Goal: Task Accomplishment & Management: Manage account settings

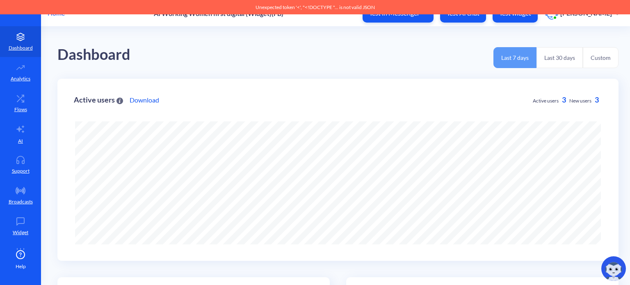
drag, startPoint x: 0, startPoint y: 0, endPoint x: 56, endPoint y: 15, distance: 58.2
click at [56, 15] on p "Home" at bounding box center [56, 13] width 17 height 10
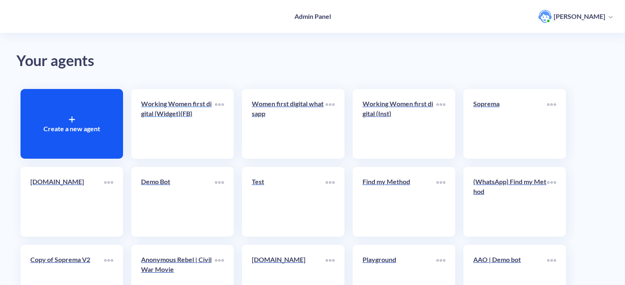
click at [182, 126] on link "Working Women first digital (Widget)(FB)" at bounding box center [178, 124] width 74 height 50
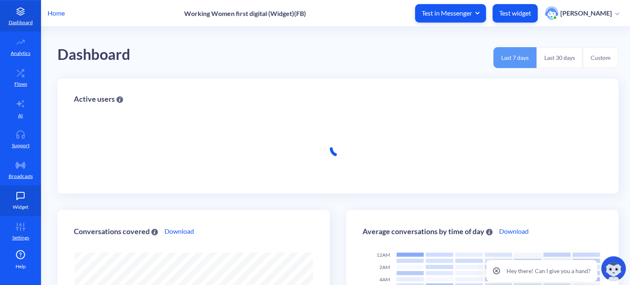
scroll to position [285, 630]
click at [19, 193] on icon at bounding box center [20, 196] width 16 height 8
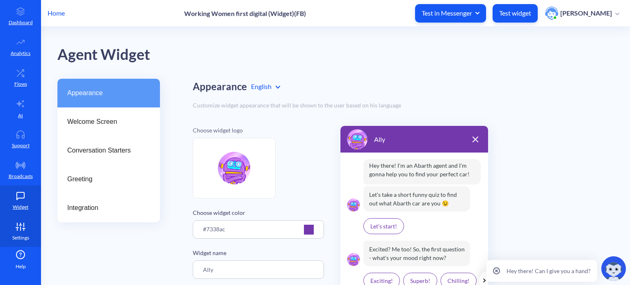
click at [19, 234] on p "Settings" at bounding box center [20, 237] width 17 height 7
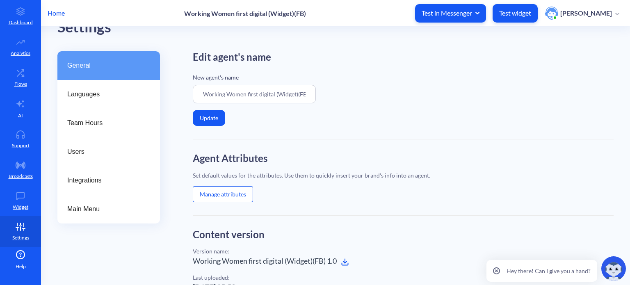
scroll to position [82, 0]
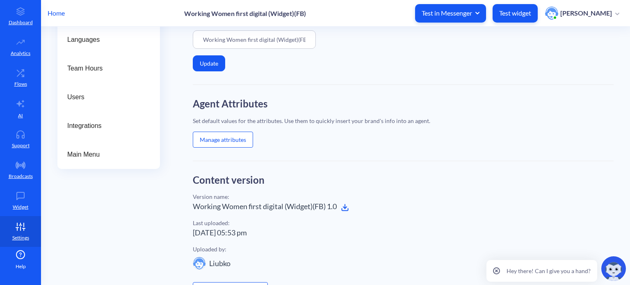
click at [227, 137] on button "Manage attributes" at bounding box center [223, 140] width 60 height 16
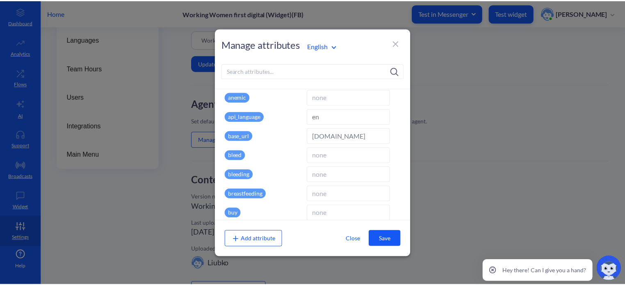
scroll to position [123, 0]
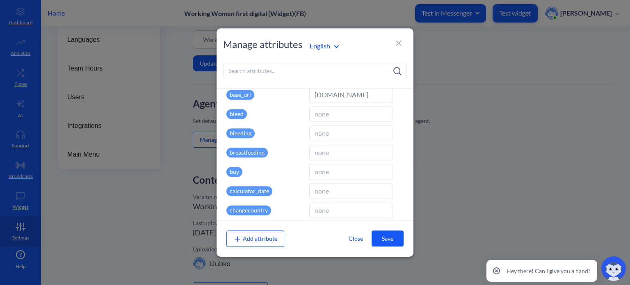
click at [398, 41] on icon at bounding box center [399, 43] width 10 height 10
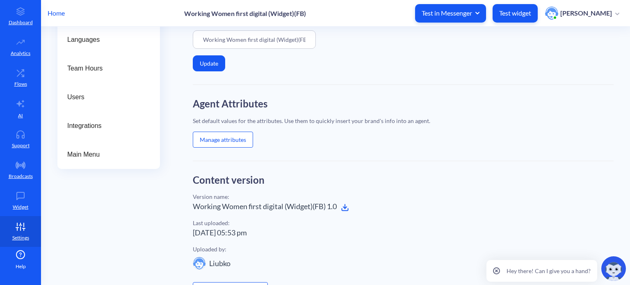
click at [61, 14] on p "Home" at bounding box center [56, 13] width 17 height 10
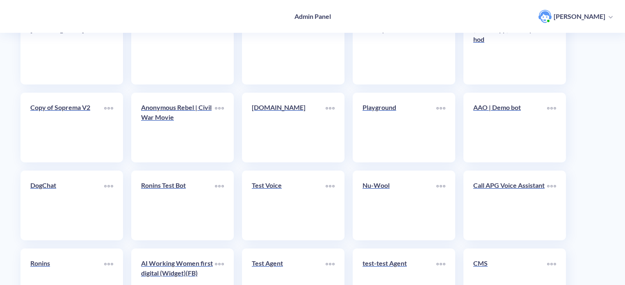
scroll to position [205, 0]
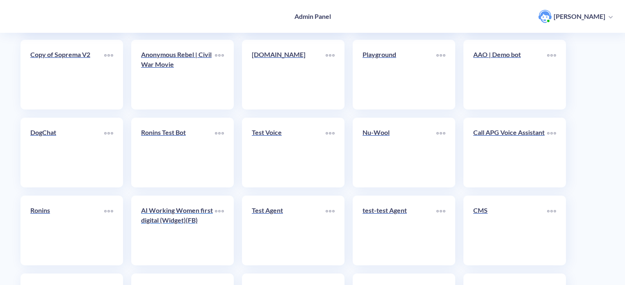
click at [184, 228] on div "AI Working Women first digital (Widget)(FB)" at bounding box center [178, 219] width 74 height 26
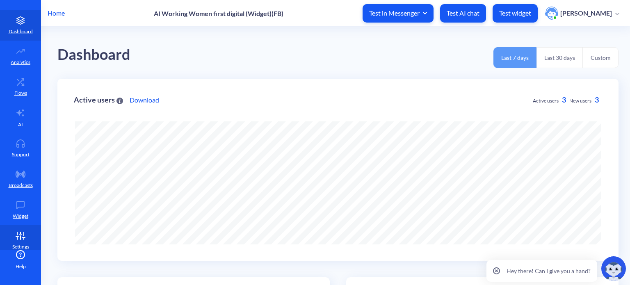
scroll to position [25, 0]
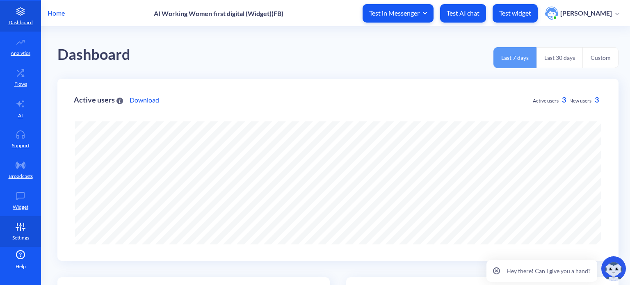
click at [26, 229] on icon at bounding box center [20, 227] width 16 height 8
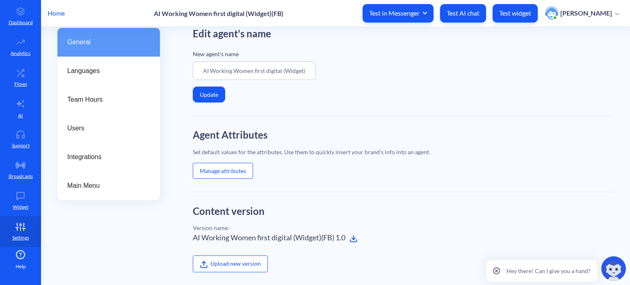
scroll to position [82, 0]
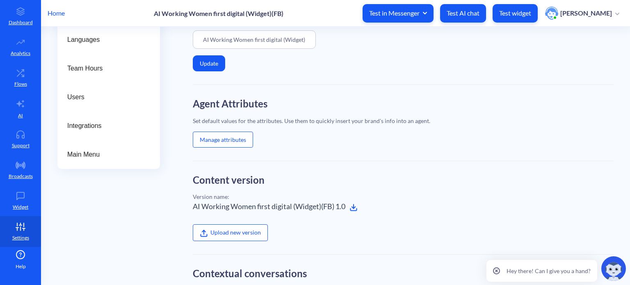
click at [225, 142] on button "Manage attributes" at bounding box center [223, 140] width 60 height 16
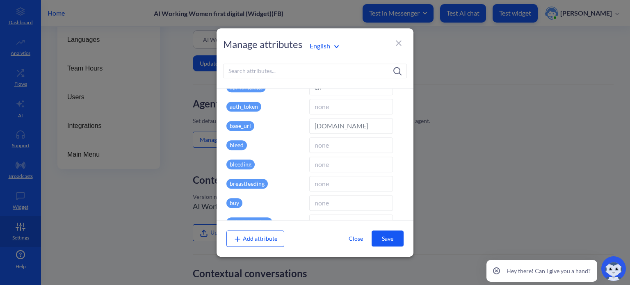
scroll to position [164, 0]
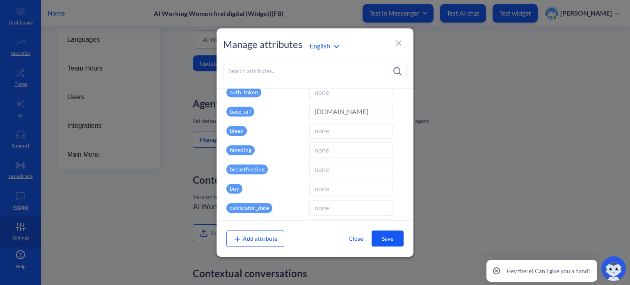
click at [400, 43] on icon at bounding box center [399, 43] width 10 height 10
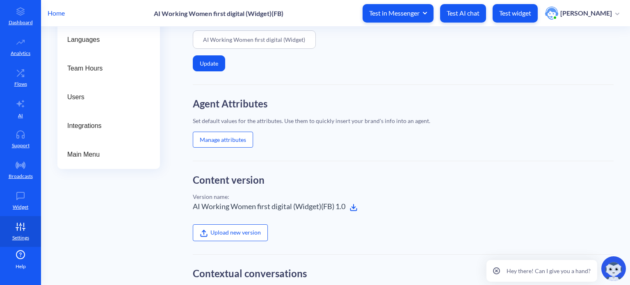
click at [498, 270] on icon at bounding box center [496, 271] width 7 height 7
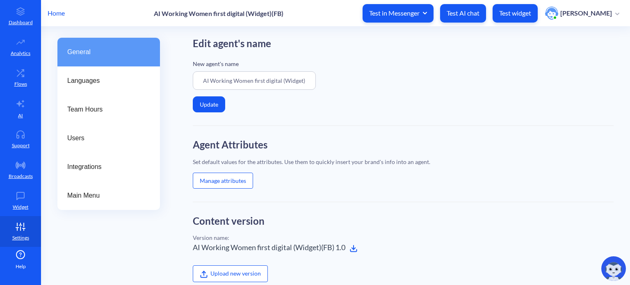
scroll to position [0, 0]
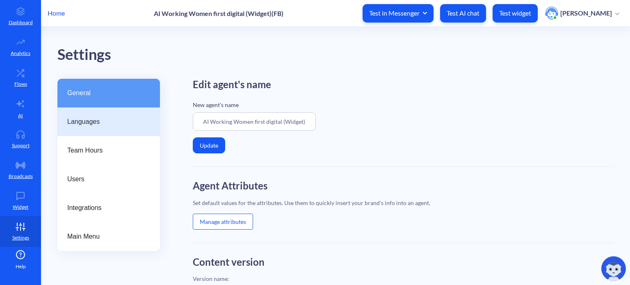
click at [98, 123] on span "Languages" at bounding box center [105, 122] width 76 height 10
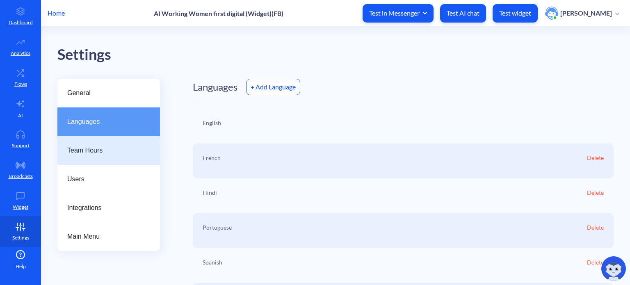
click at [97, 148] on span "Team Hours" at bounding box center [105, 151] width 76 height 10
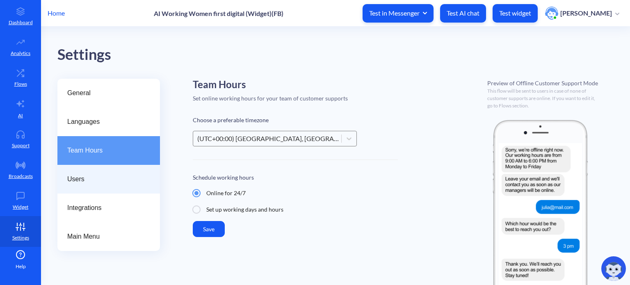
click at [93, 177] on span "Users" at bounding box center [105, 179] width 76 height 10
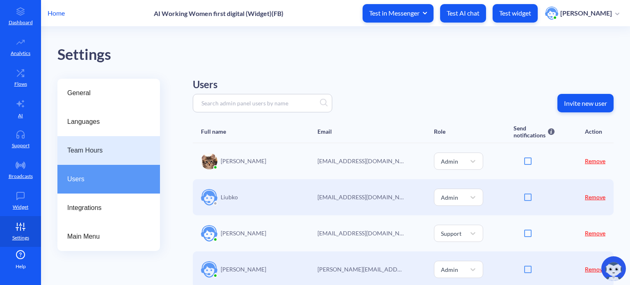
click at [98, 153] on span "Team Hours" at bounding box center [105, 151] width 76 height 10
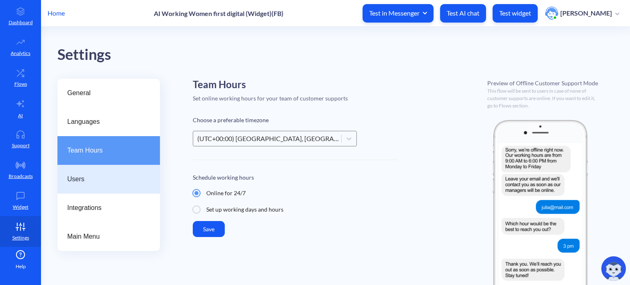
click at [96, 178] on span "Users" at bounding box center [105, 179] width 76 height 10
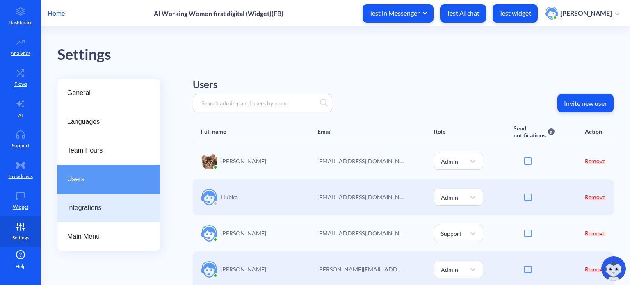
click at [92, 208] on span "Integrations" at bounding box center [105, 208] width 76 height 10
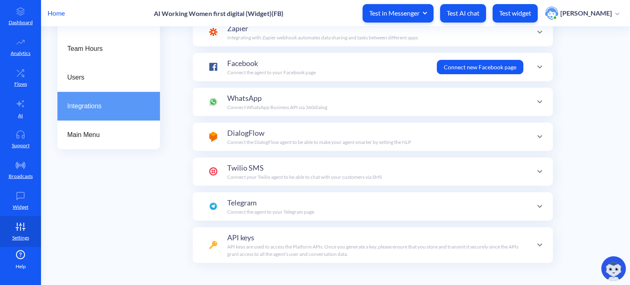
scroll to position [120, 0]
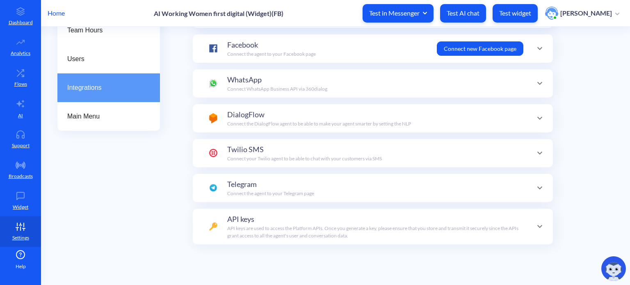
click at [542, 224] on icon at bounding box center [540, 227] width 10 height 10
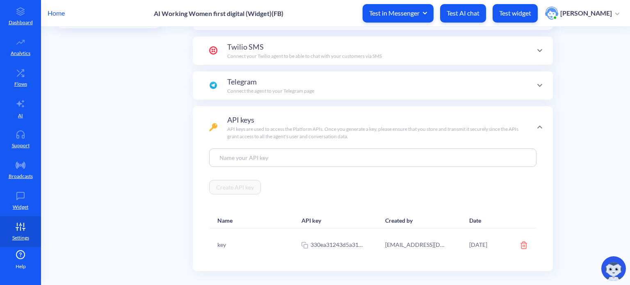
scroll to position [208, 0]
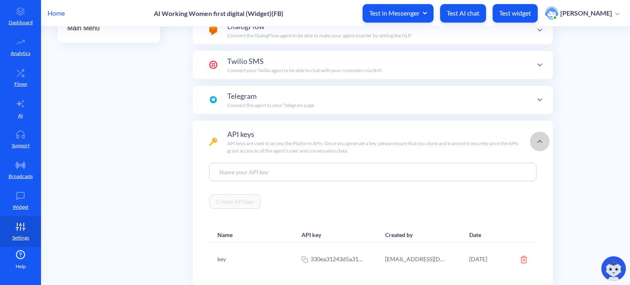
click at [537, 141] on icon at bounding box center [539, 141] width 5 height 3
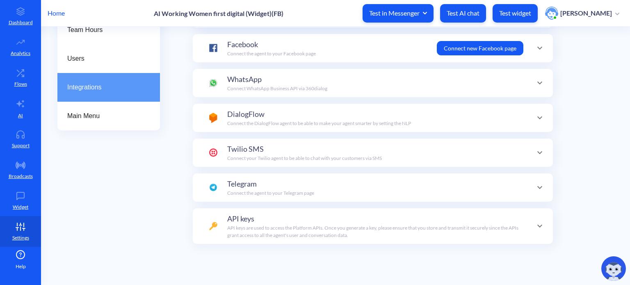
scroll to position [120, 0]
click at [537, 83] on icon at bounding box center [539, 83] width 5 height 3
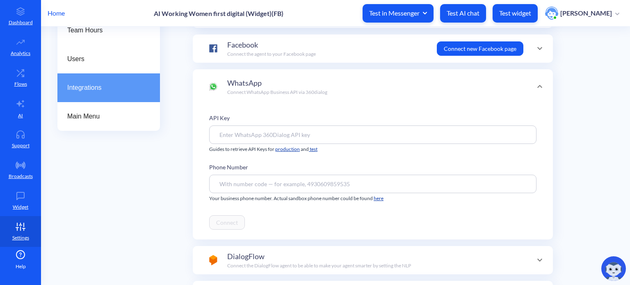
scroll to position [0, 0]
click at [538, 86] on icon at bounding box center [539, 86] width 5 height 3
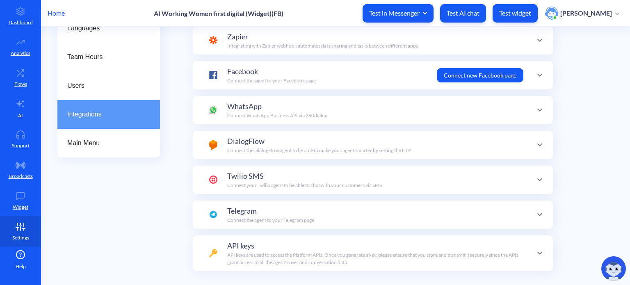
scroll to position [79, 0]
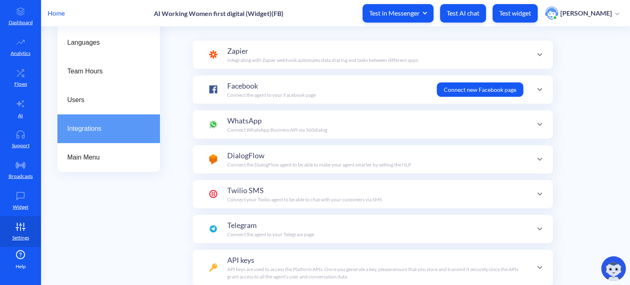
click at [539, 88] on icon at bounding box center [539, 89] width 5 height 3
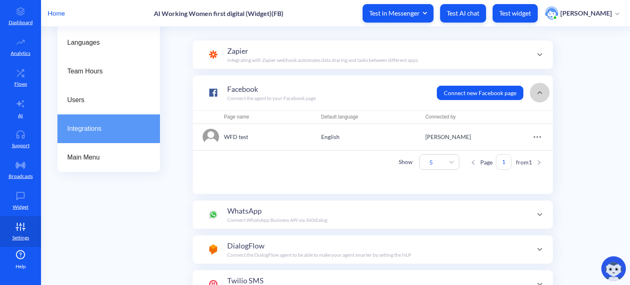
click at [535, 91] on icon at bounding box center [540, 93] width 10 height 10
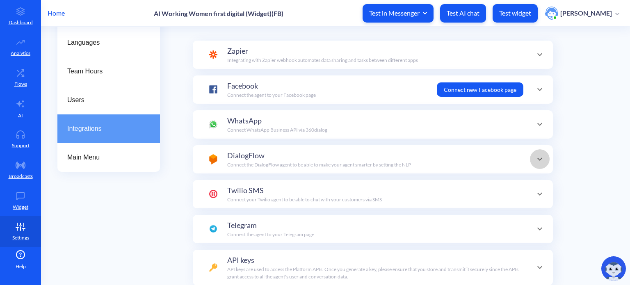
click at [535, 157] on icon at bounding box center [540, 159] width 10 height 10
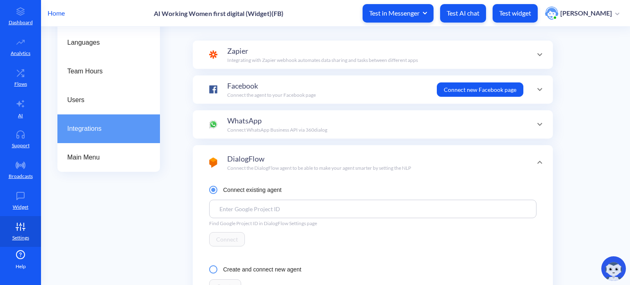
scroll to position [0, 0]
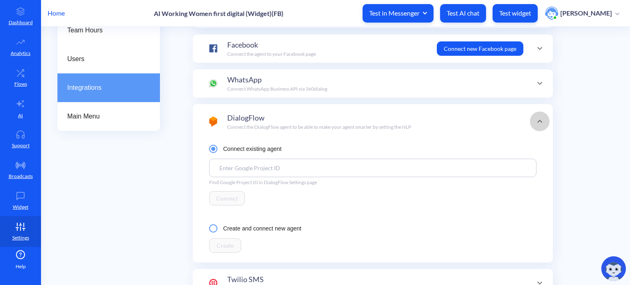
click at [537, 122] on icon at bounding box center [540, 122] width 10 height 10
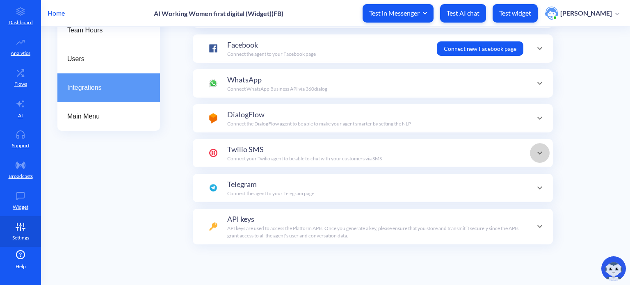
click at [539, 153] on icon at bounding box center [540, 153] width 10 height 10
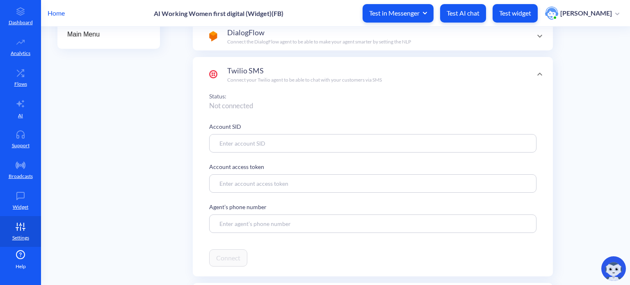
scroll to position [161, 0]
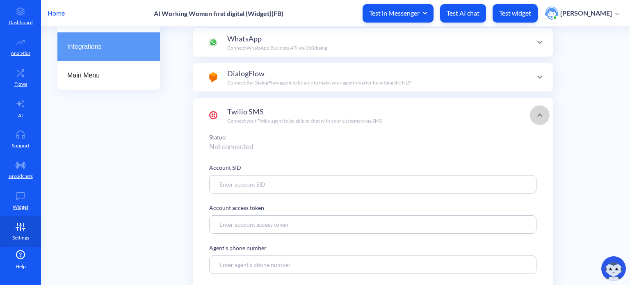
drag, startPoint x: 537, startPoint y: 114, endPoint x: 493, endPoint y: 143, distance: 52.9
click at [530, 116] on span at bounding box center [540, 115] width 20 height 10
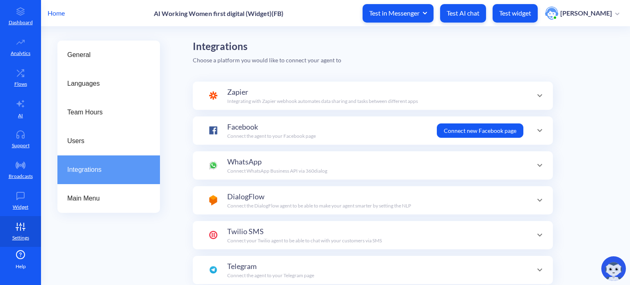
scroll to position [0, 0]
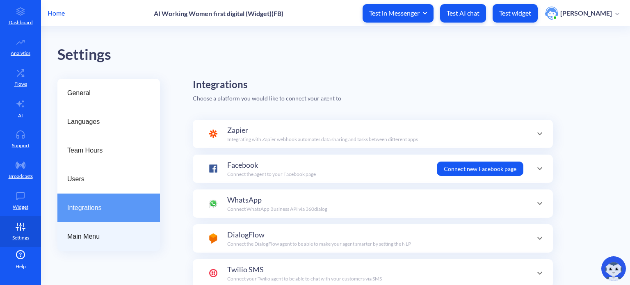
click at [91, 233] on span "Main Menu" at bounding box center [105, 237] width 76 height 10
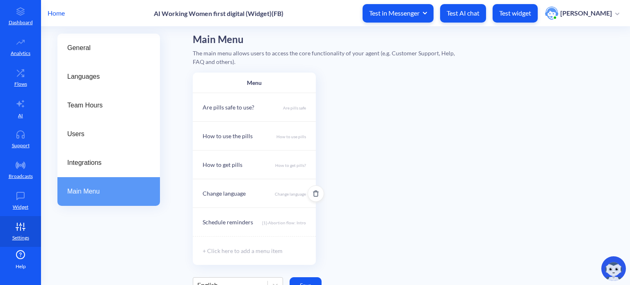
scroll to position [41, 0]
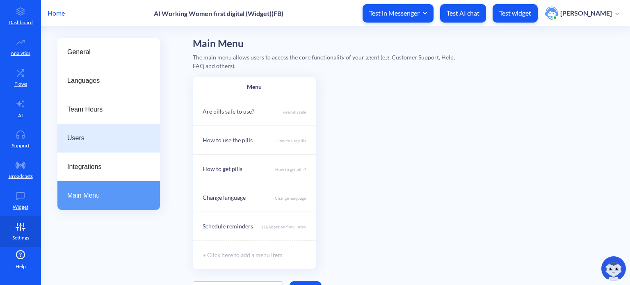
click at [72, 139] on span "Users" at bounding box center [105, 138] width 76 height 10
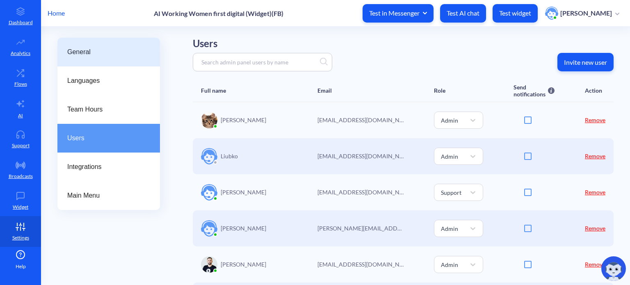
click at [111, 47] on span "General" at bounding box center [105, 52] width 76 height 10
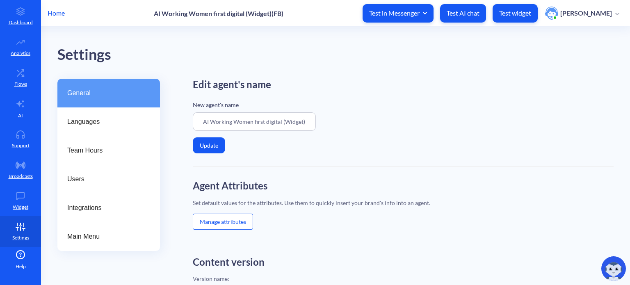
click at [56, 14] on p "Home" at bounding box center [56, 13] width 17 height 10
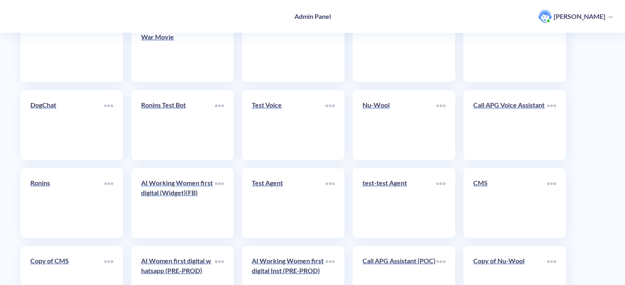
scroll to position [246, 0]
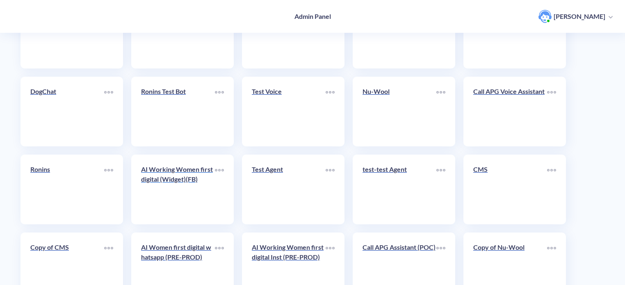
click at [178, 184] on p "AI Working Women first digital (Widget)(FB)" at bounding box center [178, 175] width 74 height 20
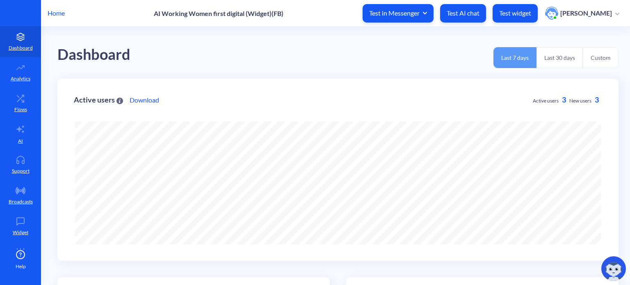
scroll to position [410001, 409656]
click at [17, 227] on link "Widget" at bounding box center [20, 226] width 41 height 31
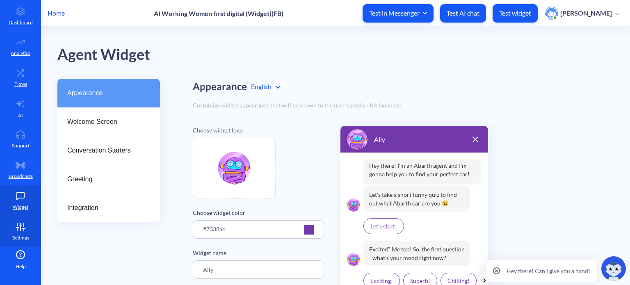
click at [20, 223] on icon at bounding box center [20, 227] width 16 height 8
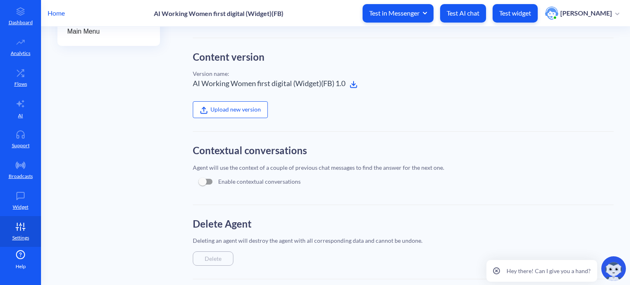
scroll to position [211, 0]
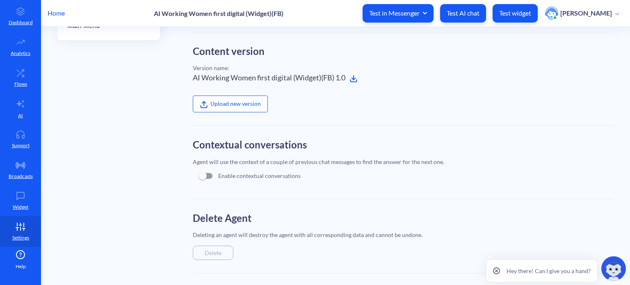
click at [497, 269] on icon at bounding box center [496, 271] width 7 height 7
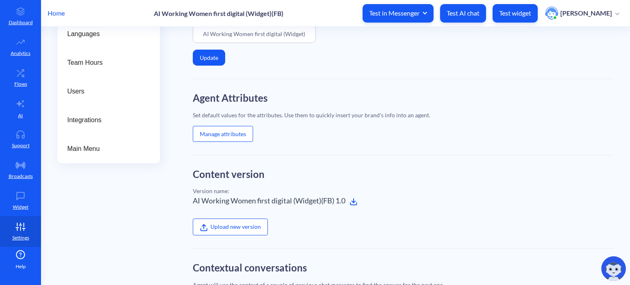
scroll to position [0, 0]
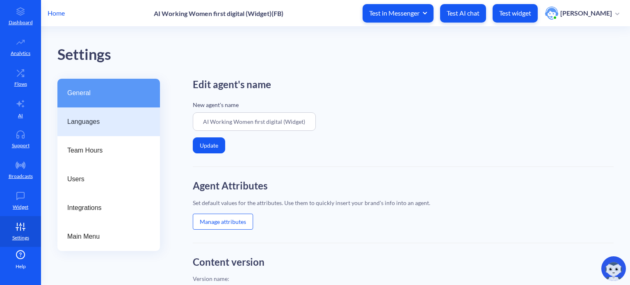
click at [87, 121] on span "Languages" at bounding box center [105, 122] width 76 height 10
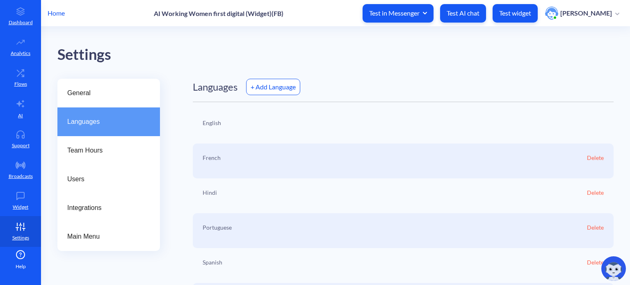
scroll to position [49, 0]
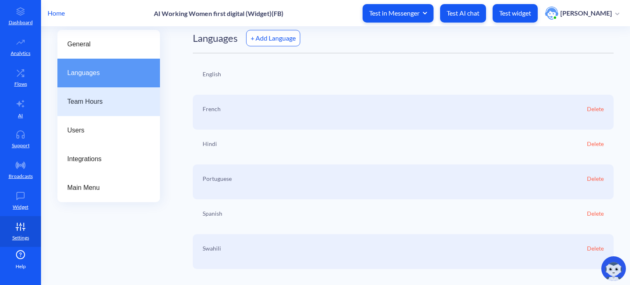
click at [87, 103] on span "Team Hours" at bounding box center [105, 102] width 76 height 10
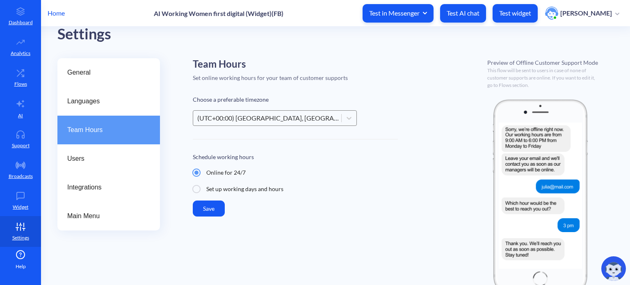
scroll to position [32, 0]
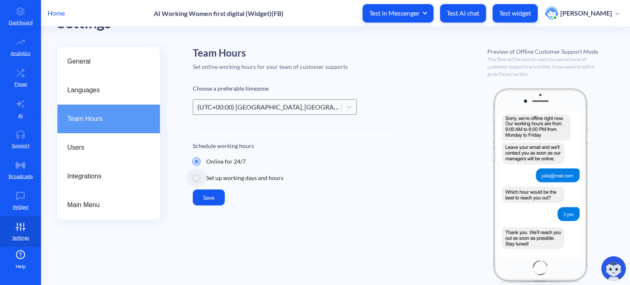
click at [206, 177] on input "Set up working days and hours" at bounding box center [197, 178] width 20 height 20
radio input "true"
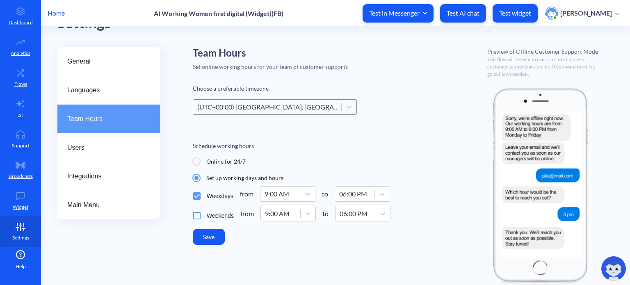
click at [197, 160] on input "Online for 24/7" at bounding box center [197, 162] width 20 height 20
radio input "true"
radio input "false"
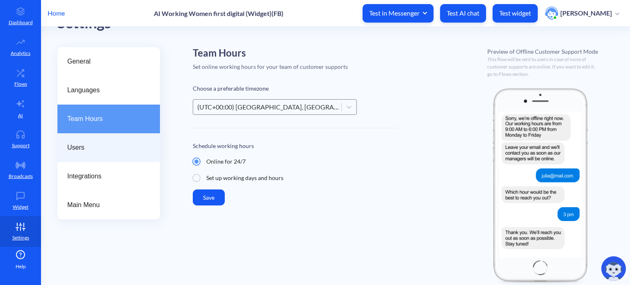
drag, startPoint x: 83, startPoint y: 138, endPoint x: 88, endPoint y: 158, distance: 20.8
click at [83, 138] on div "Users" at bounding box center [108, 147] width 103 height 29
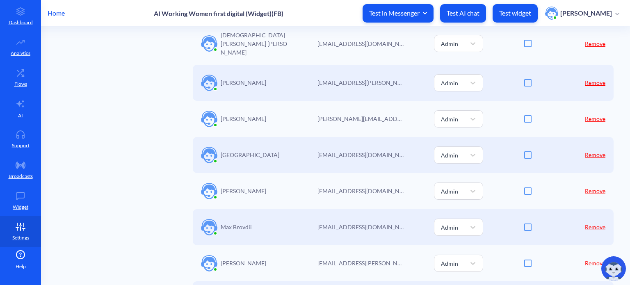
scroll to position [672, 0]
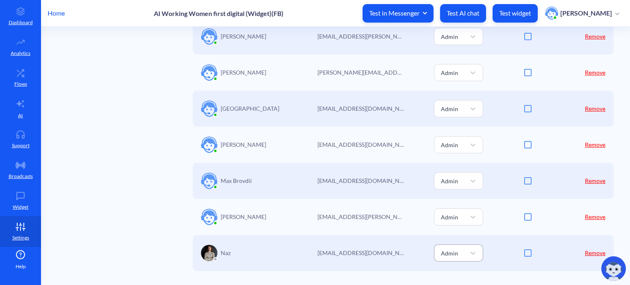
click at [464, 246] on div "Admin" at bounding box center [451, 253] width 29 height 14
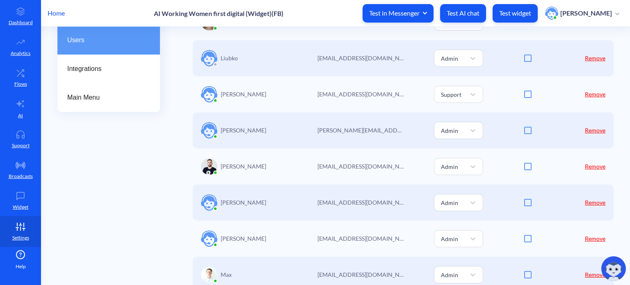
scroll to position [0, 0]
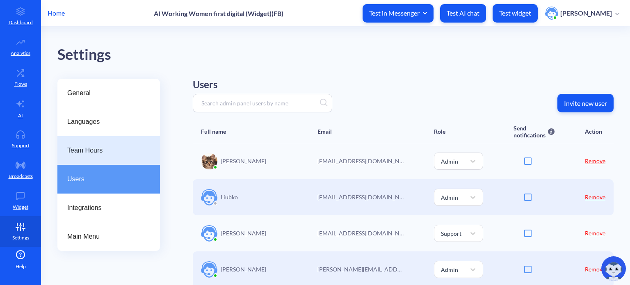
click at [91, 148] on span "Team Hours" at bounding box center [105, 151] width 76 height 10
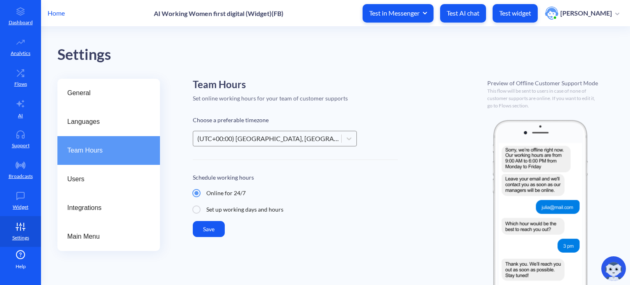
click at [21, 259] on icon at bounding box center [20, 255] width 8 height 8
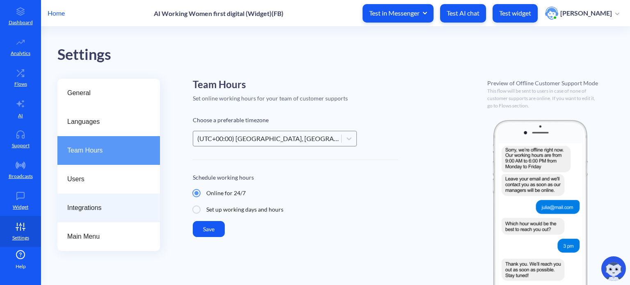
drag, startPoint x: 79, startPoint y: 178, endPoint x: 82, endPoint y: 205, distance: 26.9
click at [79, 178] on span "Users" at bounding box center [105, 179] width 76 height 10
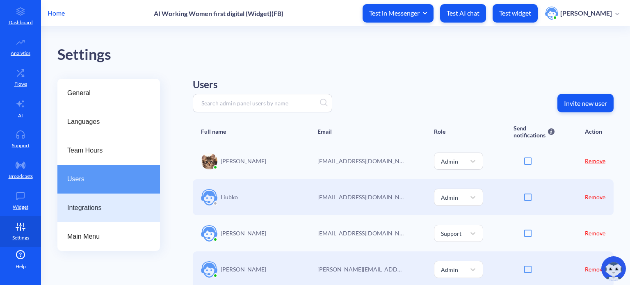
click at [82, 205] on span "Integrations" at bounding box center [105, 208] width 76 height 10
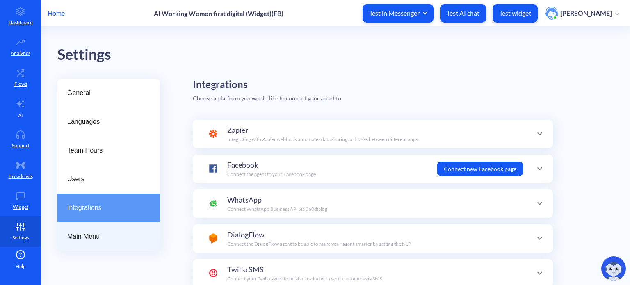
scroll to position [29, 0]
click at [81, 242] on div "Main Menu" at bounding box center [108, 236] width 103 height 29
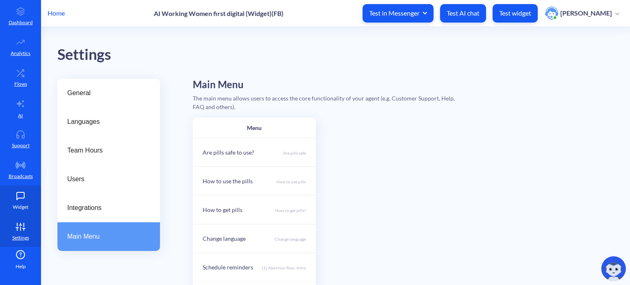
click at [11, 201] on link "Widget" at bounding box center [20, 200] width 41 height 31
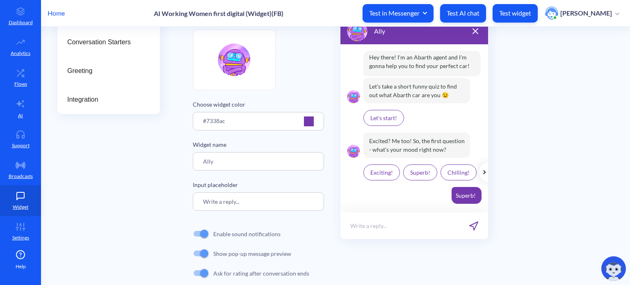
scroll to position [123, 0]
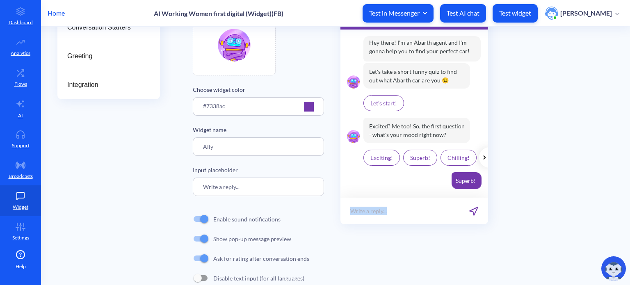
drag, startPoint x: 350, startPoint y: 209, endPoint x: 386, endPoint y: 210, distance: 35.7
click at [386, 210] on p "Write a reply..." at bounding box center [368, 211] width 37 height 9
click at [380, 211] on p "Write a reply..." at bounding box center [368, 211] width 37 height 9
click at [236, 183] on input "Write a reply..." at bounding box center [258, 187] width 131 height 18
click at [226, 185] on input "Write a reply..." at bounding box center [258, 187] width 131 height 18
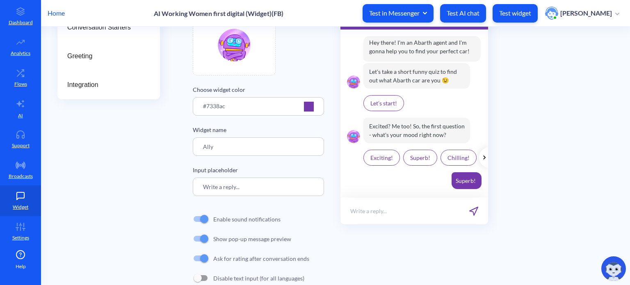
click at [113, 190] on div "Appearance Welcome Screen Conversation Starters Greeting Integration" at bounding box center [108, 130] width 103 height 349
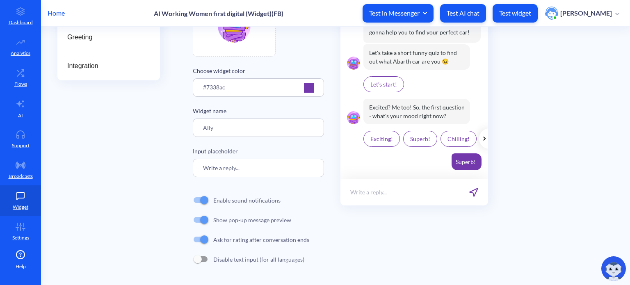
scroll to position [0, 0]
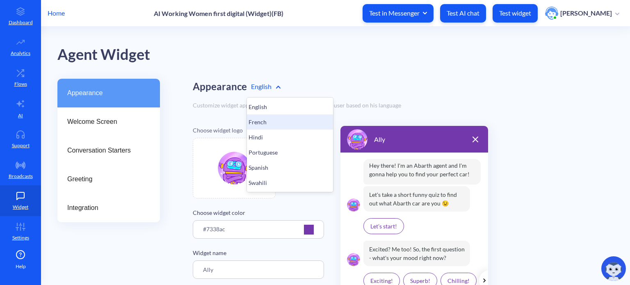
click at [263, 121] on div "French" at bounding box center [290, 121] width 86 height 15
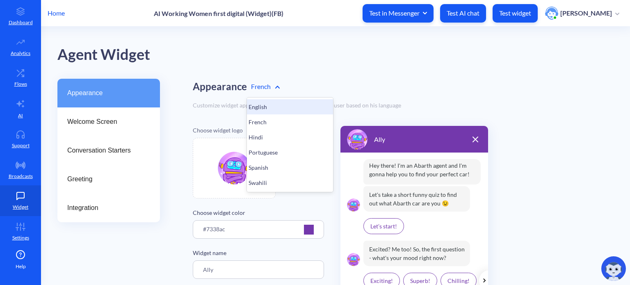
click at [270, 108] on div "English" at bounding box center [290, 106] width 86 height 15
click at [338, 84] on div "Appearance option English, selected. 6 results available. Select is focused , p…" at bounding box center [403, 87] width 421 height 16
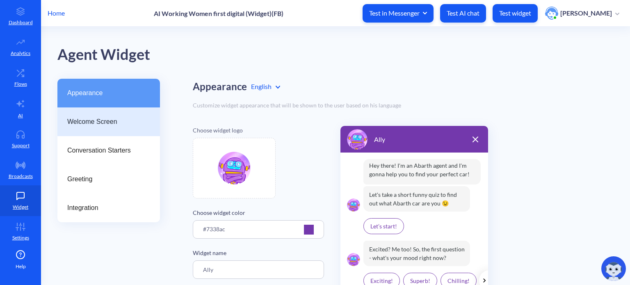
click at [111, 124] on span "Welcome Screen" at bounding box center [105, 122] width 76 height 10
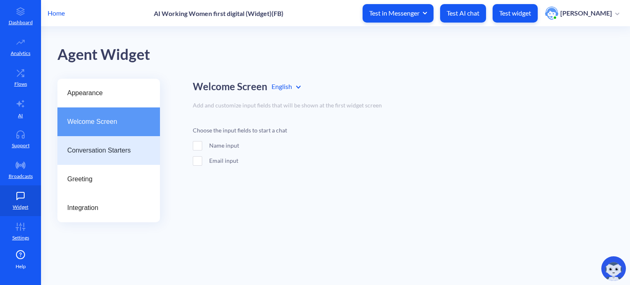
click at [130, 146] on span "Conversation Starters" at bounding box center [105, 151] width 76 height 10
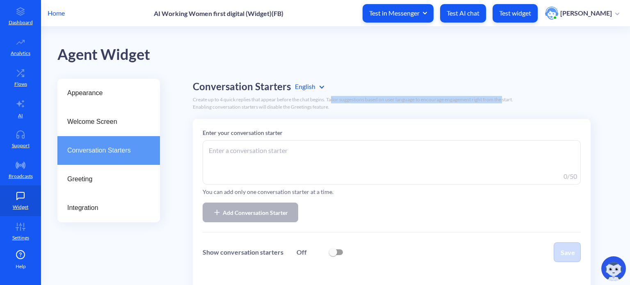
drag, startPoint x: 333, startPoint y: 100, endPoint x: 505, endPoint y: 101, distance: 172.7
click at [505, 101] on div "Create up to 4 quick replies that appear before the chat begins. Tailor suggest…" at bounding box center [403, 103] width 421 height 15
click at [506, 101] on div "Create up to 4 quick replies that appear before the chat begins. Tailor suggest…" at bounding box center [403, 103] width 421 height 15
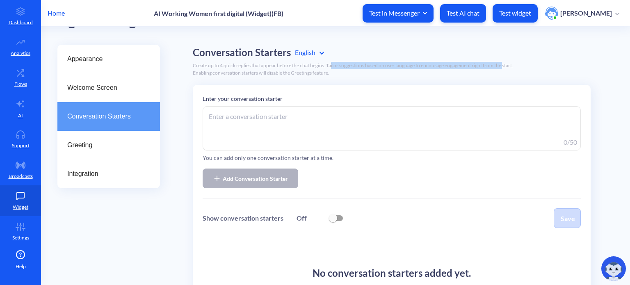
scroll to position [117, 0]
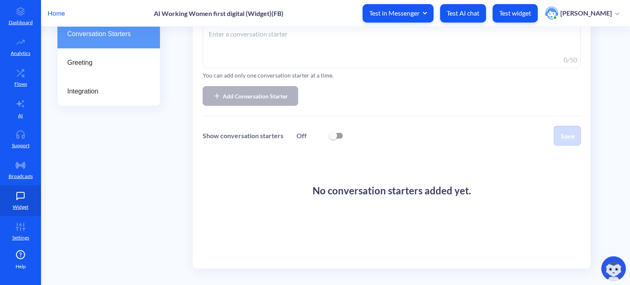
click at [148, 196] on div "Appearance Welcome Screen Conversation Starters Greeting Integration" at bounding box center [108, 123] width 103 height 323
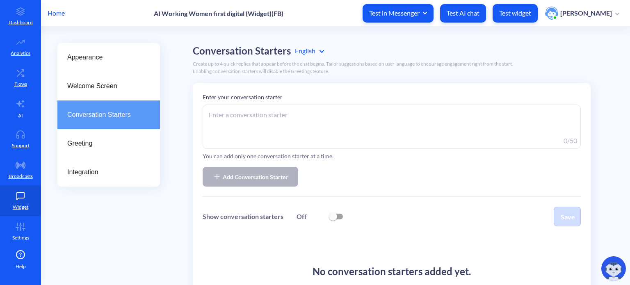
scroll to position [34, 0]
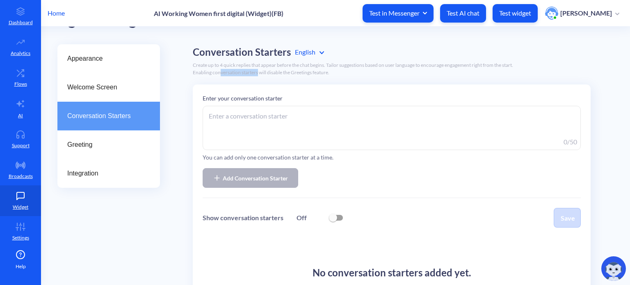
drag, startPoint x: 219, startPoint y: 72, endPoint x: 258, endPoint y: 72, distance: 39.4
click at [258, 72] on div "Create up to 4 quick replies that appear before the chat begins. Tailor suggest…" at bounding box center [403, 69] width 421 height 15
click at [261, 69] on div "Create up to 4 quick replies that appear before the chat begins. Tailor suggest…" at bounding box center [403, 69] width 421 height 15
drag, startPoint x: 289, startPoint y: 55, endPoint x: 217, endPoint y: 54, distance: 72.6
click at [218, 55] on div "Conversation Starters option English focused, 1 of 6. 6 results available. Use …" at bounding box center [403, 52] width 421 height 16
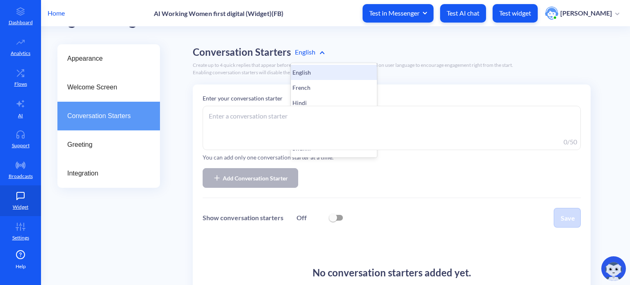
click at [190, 55] on div "Appearance Welcome Screen Conversation Starters Greeting Integration Conversati…" at bounding box center [343, 205] width 573 height 323
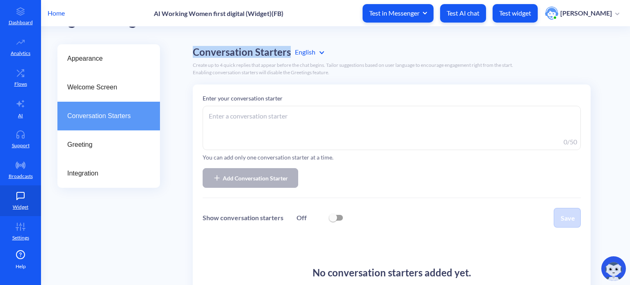
drag, startPoint x: 193, startPoint y: 52, endPoint x: 288, endPoint y: 53, distance: 94.4
click at [288, 53] on h2 "Conversation Starters" at bounding box center [242, 52] width 98 height 10
copy h2 "Conversation Starters"
click at [414, 66] on div "Create up to 4 quick replies that appear before the chat begins. Tailor suggest…" at bounding box center [403, 69] width 421 height 15
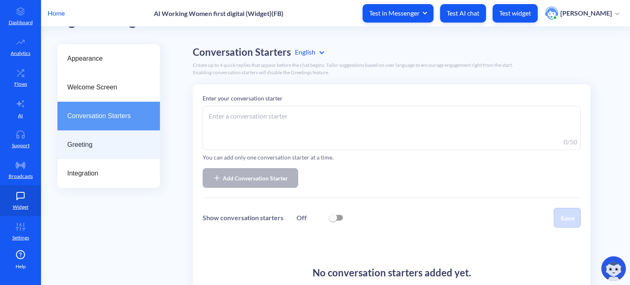
click at [94, 146] on span "Greeting" at bounding box center [105, 145] width 76 height 10
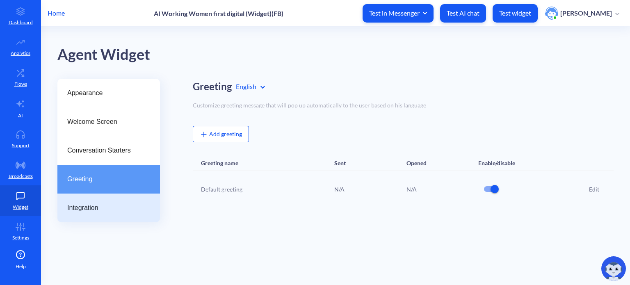
click at [94, 200] on div "Integration" at bounding box center [108, 208] width 103 height 29
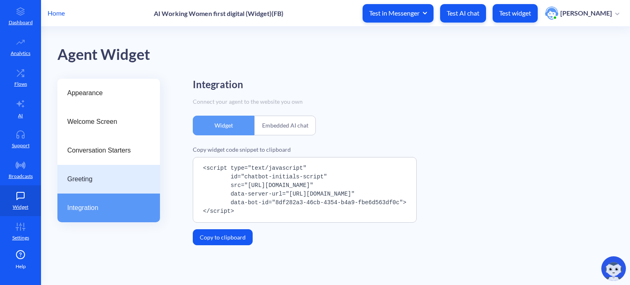
click at [91, 183] on span "Greeting" at bounding box center [105, 179] width 76 height 10
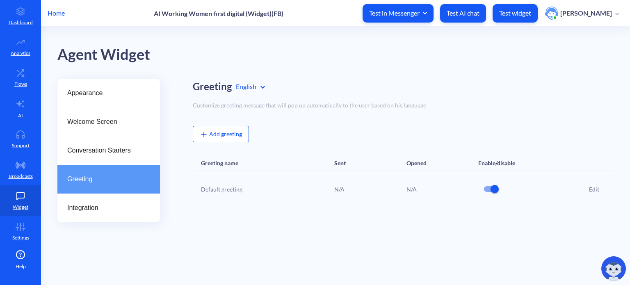
click at [588, 187] on div "Edit" at bounding box center [574, 189] width 49 height 20
click at [595, 187] on div "Edit" at bounding box center [594, 189] width 10 height 9
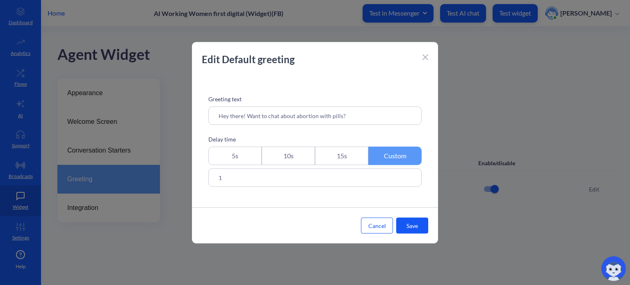
click at [425, 57] on icon at bounding box center [426, 58] width 6 height 6
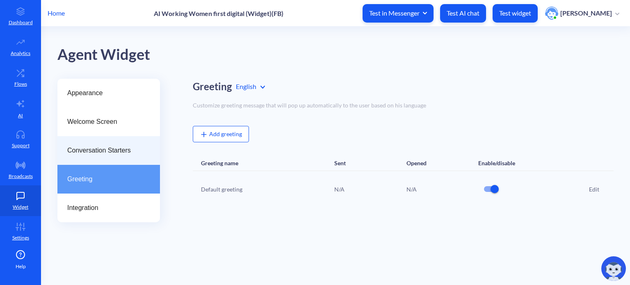
click at [115, 152] on span "Conversation Starters" at bounding box center [105, 151] width 76 height 10
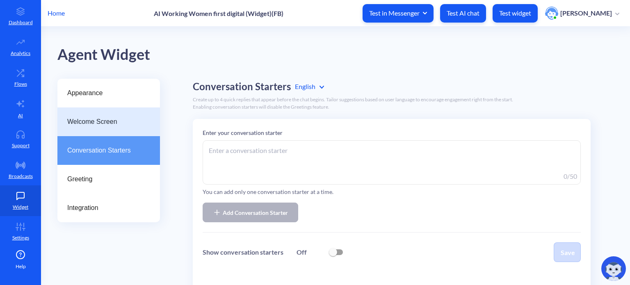
click at [114, 120] on span "Welcome Screen" at bounding box center [105, 122] width 76 height 10
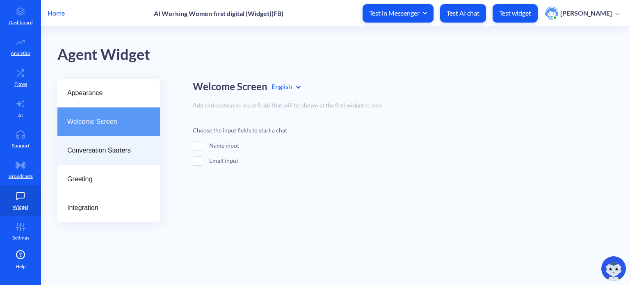
click at [103, 152] on span "Conversation Starters" at bounding box center [105, 151] width 76 height 10
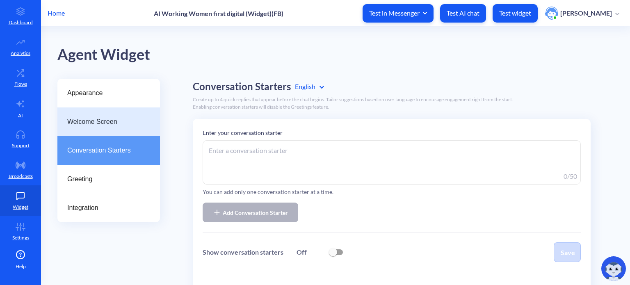
click at [104, 127] on div "Welcome Screen" at bounding box center [108, 121] width 103 height 29
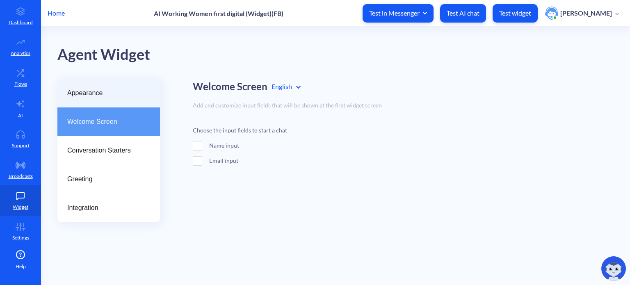
click at [104, 97] on span "Appearance" at bounding box center [105, 93] width 76 height 10
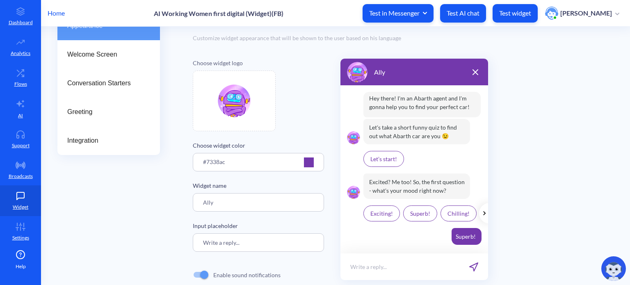
scroll to position [82, 0]
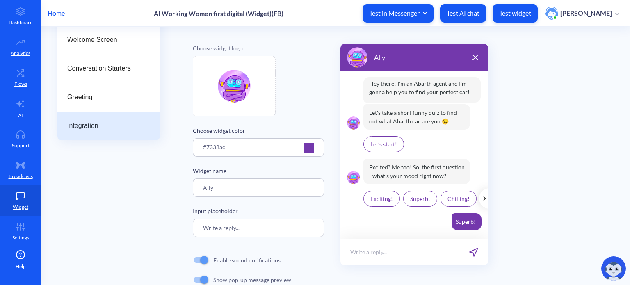
click at [82, 127] on span "Integration" at bounding box center [105, 126] width 76 height 10
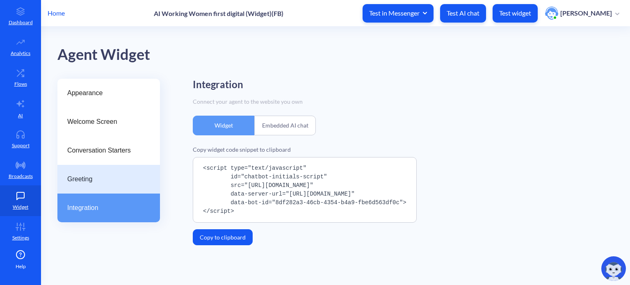
click at [80, 181] on span "Greeting" at bounding box center [105, 179] width 76 height 10
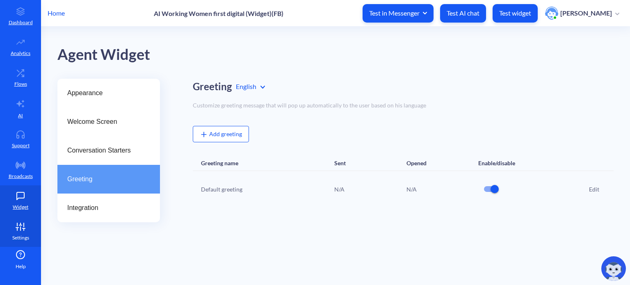
click at [26, 223] on icon at bounding box center [20, 227] width 16 height 8
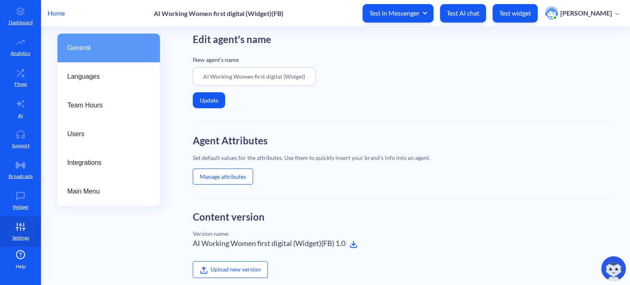
scroll to position [41, 0]
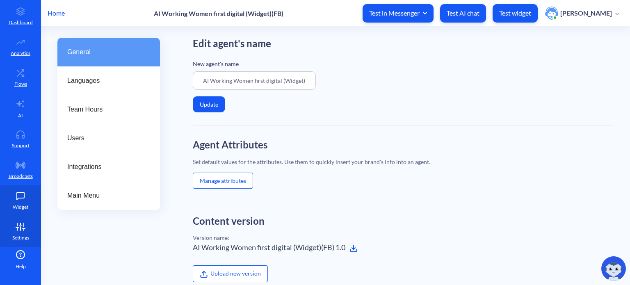
click at [26, 196] on icon at bounding box center [20, 196] width 16 height 8
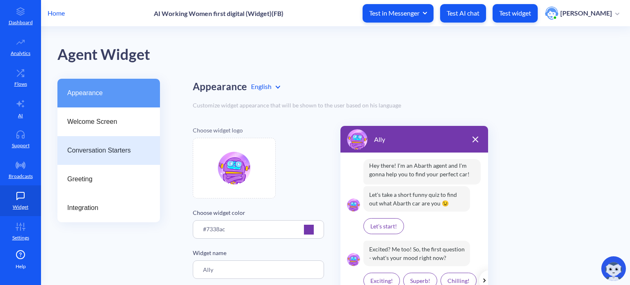
click at [107, 142] on div "Conversation Starters" at bounding box center [108, 150] width 103 height 29
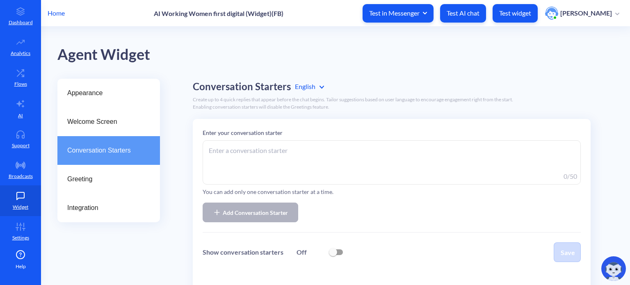
click at [278, 153] on textarea at bounding box center [392, 162] width 378 height 44
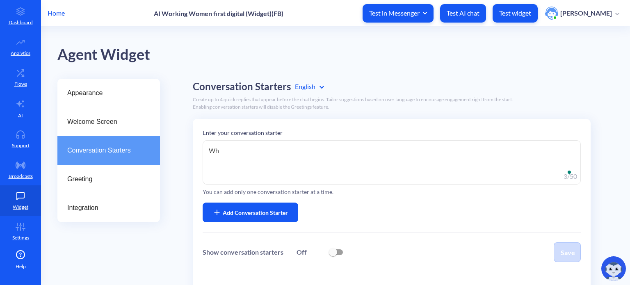
type textarea "W"
type textarea "What is WFD?"
click at [272, 213] on span "Add Conversation Starter" at bounding box center [255, 212] width 65 height 9
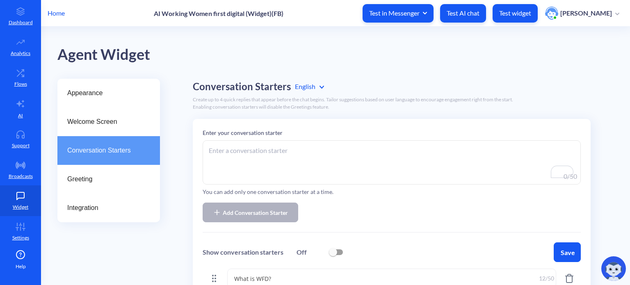
scroll to position [82, 0]
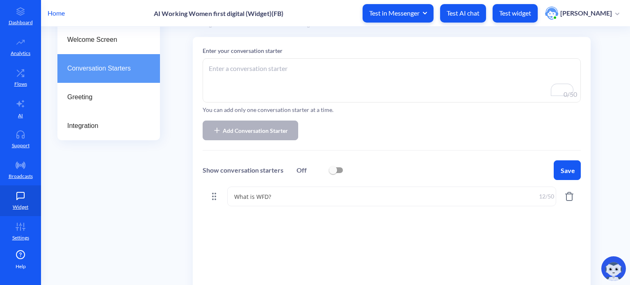
click at [340, 169] on input "checkbox" at bounding box center [333, 170] width 20 height 20
click at [568, 167] on button "Save" at bounding box center [567, 170] width 27 height 20
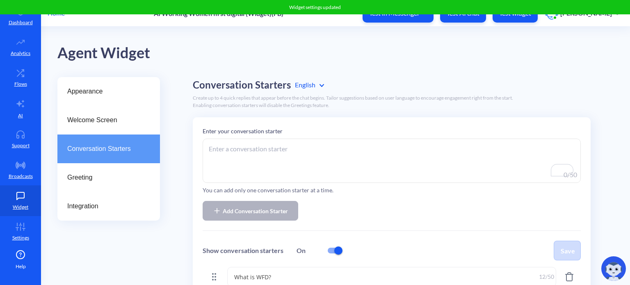
scroll to position [0, 0]
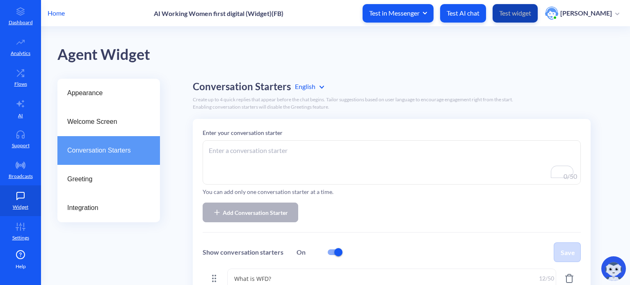
click at [520, 16] on p "Test widget" at bounding box center [515, 13] width 32 height 8
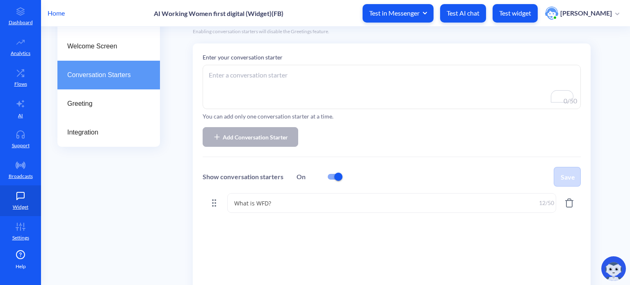
scroll to position [34, 0]
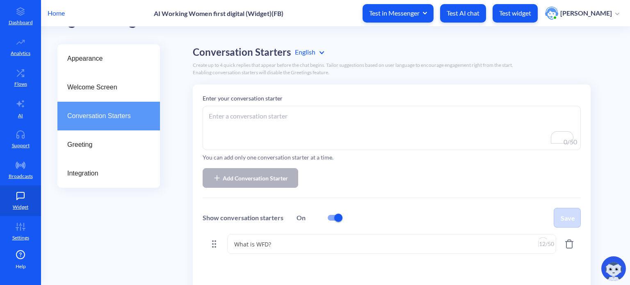
click at [278, 241] on textarea "What is WFD?" at bounding box center [391, 244] width 329 height 20
click at [569, 245] on icon "Delete starter: What is WFD?" at bounding box center [570, 244] width 10 height 10
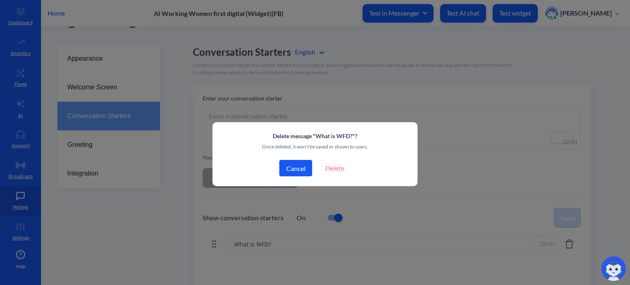
click at [336, 168] on button "Delete" at bounding box center [335, 168] width 32 height 16
checkbox input "false"
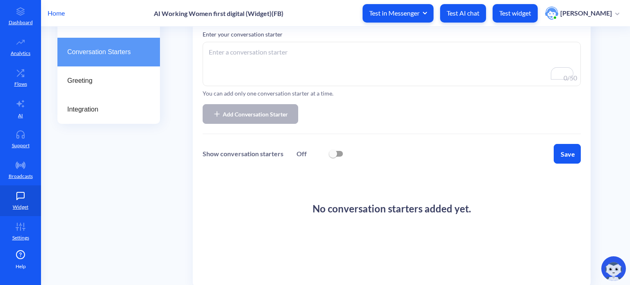
scroll to position [117, 0]
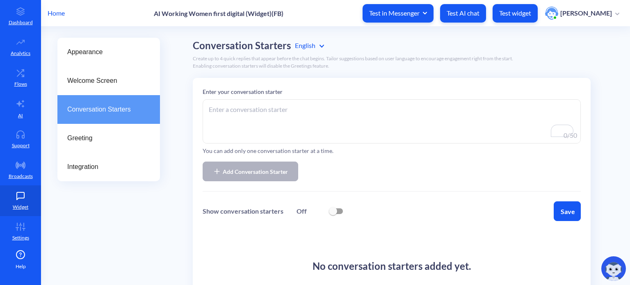
click at [566, 208] on button "Save" at bounding box center [567, 211] width 27 height 20
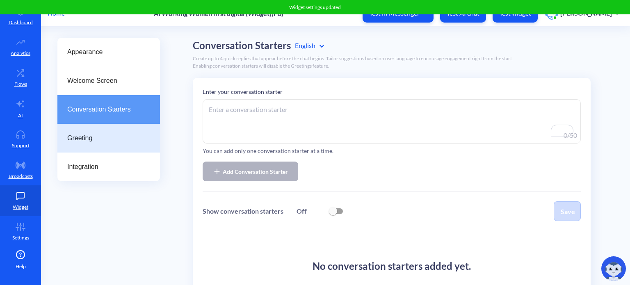
click at [101, 139] on span "Greeting" at bounding box center [105, 138] width 76 height 10
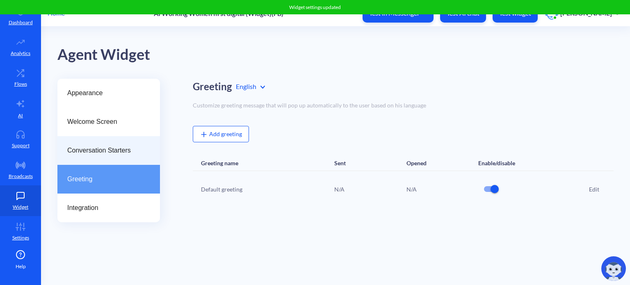
click at [99, 150] on span "Conversation Starters" at bounding box center [105, 151] width 76 height 10
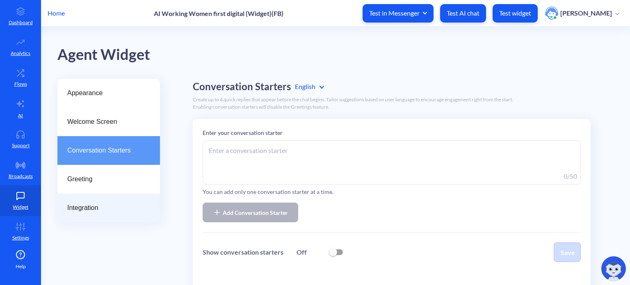
click at [89, 217] on div "Integration" at bounding box center [108, 208] width 103 height 29
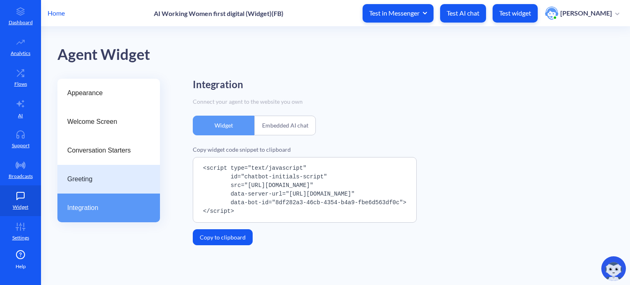
click at [92, 183] on span "Greeting" at bounding box center [105, 179] width 76 height 10
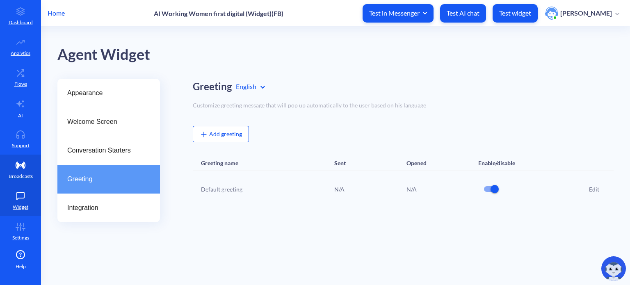
click at [28, 167] on link "Broadcasts" at bounding box center [20, 170] width 41 height 31
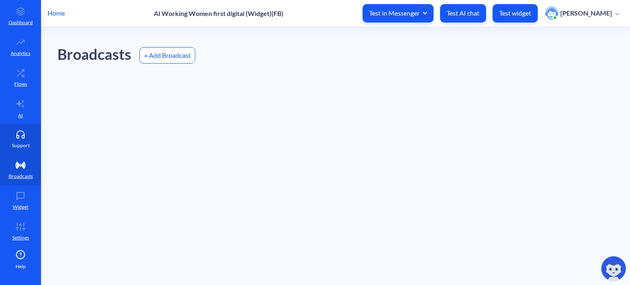
click at [24, 135] on icon at bounding box center [20, 134] width 16 height 8
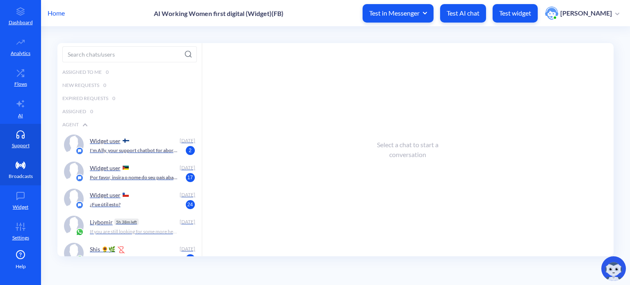
click at [21, 170] on link "Broadcasts" at bounding box center [20, 170] width 41 height 31
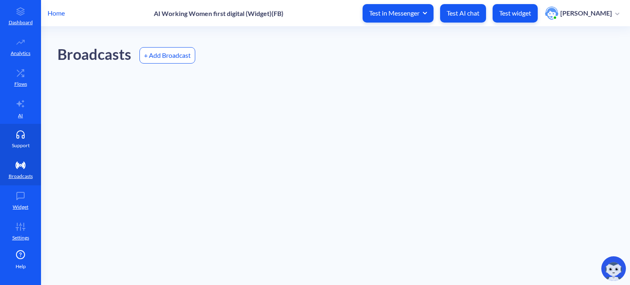
click at [23, 139] on link "Support" at bounding box center [20, 139] width 41 height 31
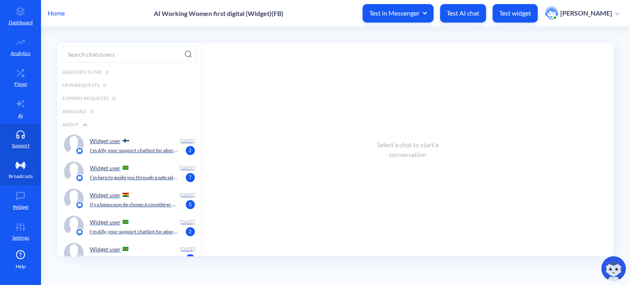
click at [18, 167] on icon at bounding box center [20, 165] width 16 height 8
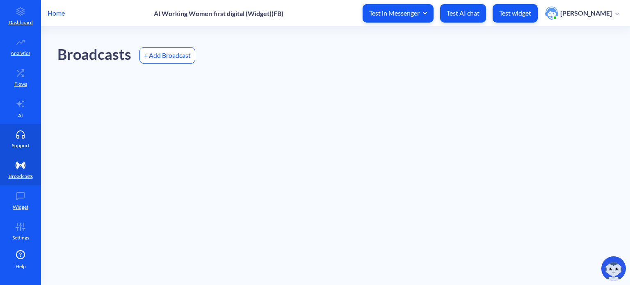
click at [21, 142] on p "Support" at bounding box center [21, 145] width 18 height 7
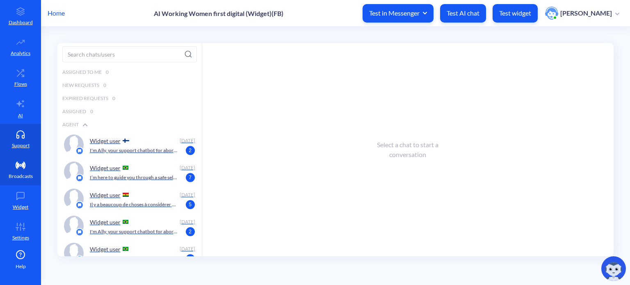
click at [21, 173] on p "Broadcasts" at bounding box center [21, 176] width 24 height 7
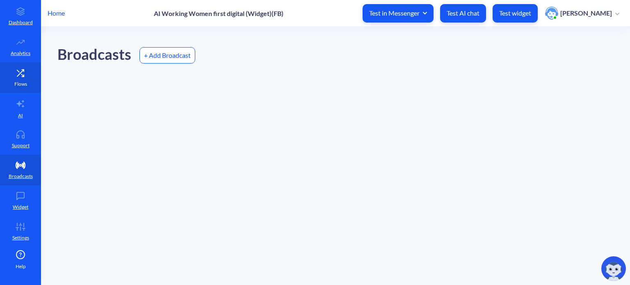
click at [23, 78] on link "Flows" at bounding box center [20, 77] width 41 height 31
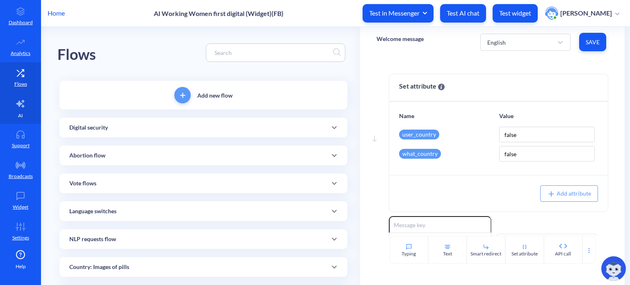
click at [15, 110] on link "AI" at bounding box center [20, 108] width 41 height 31
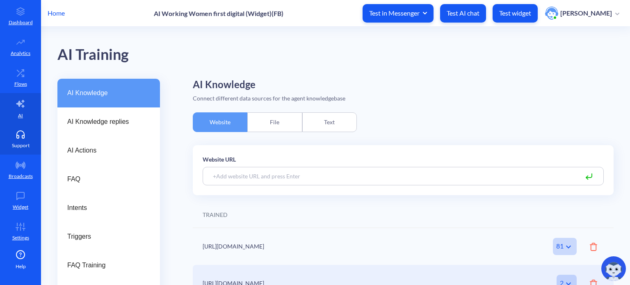
click at [17, 133] on icon at bounding box center [20, 134] width 16 height 8
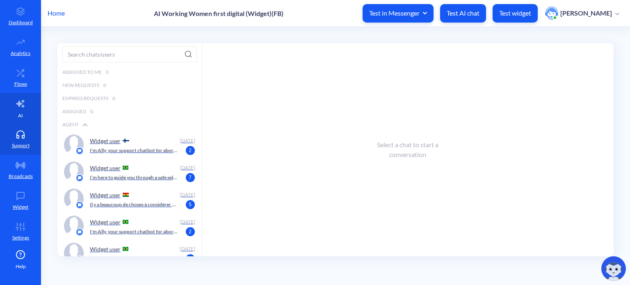
click at [25, 106] on link "AI" at bounding box center [20, 108] width 41 height 31
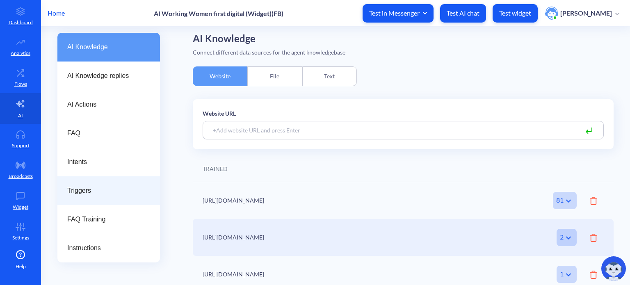
click at [104, 187] on span "Triggers" at bounding box center [105, 191] width 76 height 10
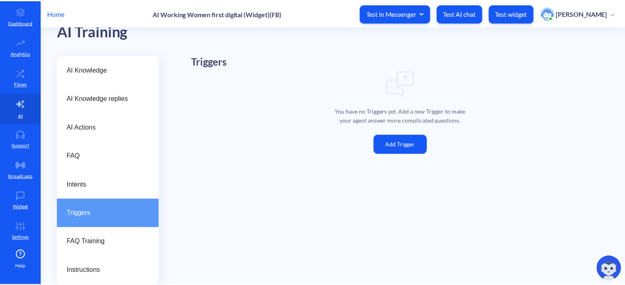
scroll to position [23, 0]
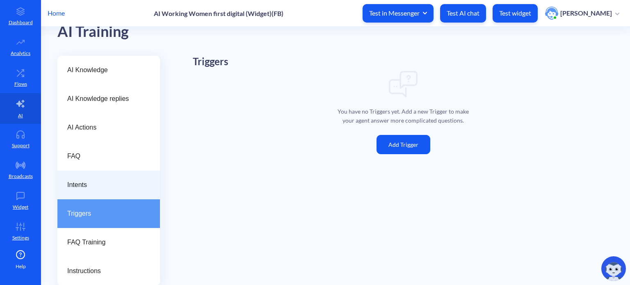
click at [100, 189] on span "Intents" at bounding box center [105, 185] width 76 height 10
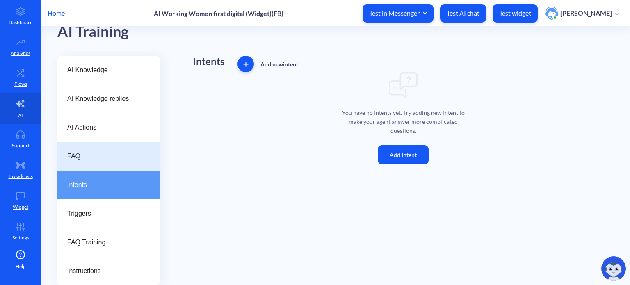
click at [87, 149] on div "FAQ" at bounding box center [108, 156] width 103 height 29
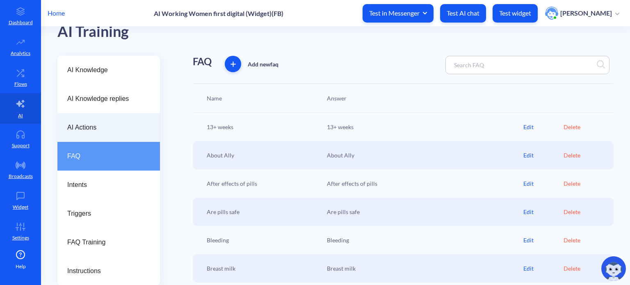
click at [94, 132] on span "AI Actions" at bounding box center [105, 128] width 76 height 10
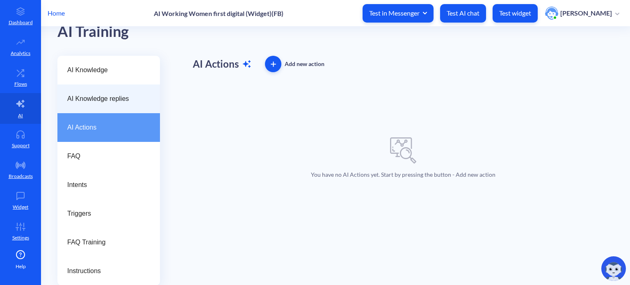
click at [112, 100] on span "AI Knowledge replies" at bounding box center [105, 99] width 76 height 10
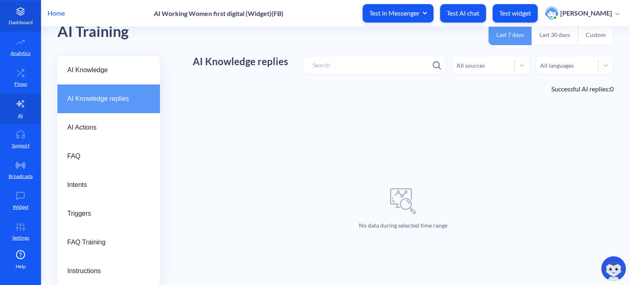
click at [23, 19] on p "Dashboard" at bounding box center [21, 22] width 24 height 7
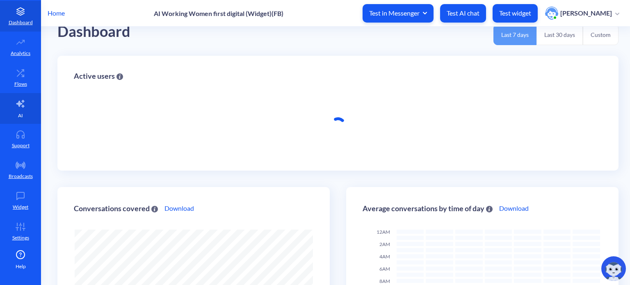
click at [22, 105] on icon at bounding box center [20, 103] width 8 height 7
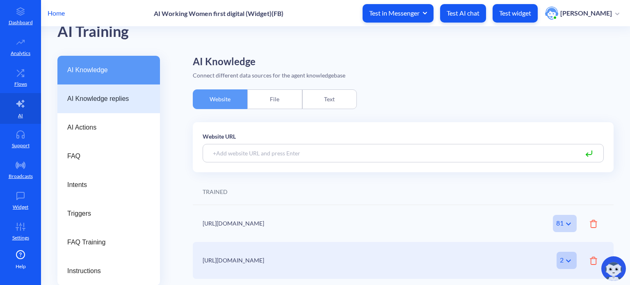
click at [118, 101] on span "AI Knowledge replies" at bounding box center [105, 99] width 76 height 10
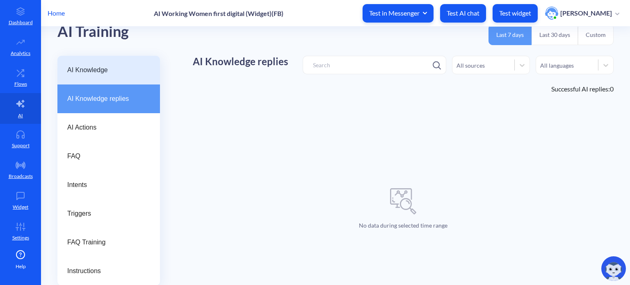
click at [103, 72] on span "AI Knowledge" at bounding box center [105, 70] width 76 height 10
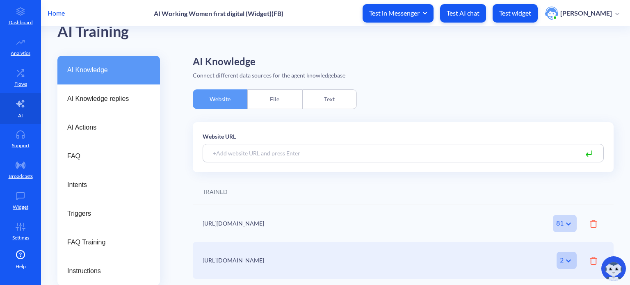
click at [60, 12] on p "Home" at bounding box center [56, 13] width 17 height 10
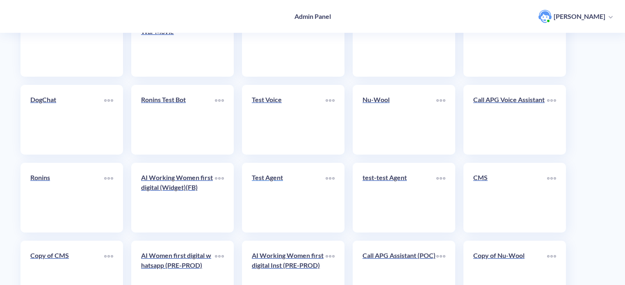
scroll to position [284, 0]
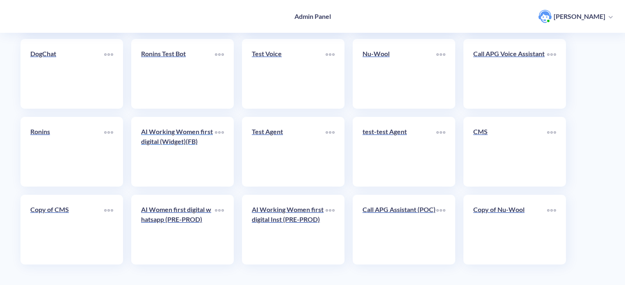
click at [182, 147] on div "AI Working Women first digital (Widget)(FB)" at bounding box center [178, 140] width 74 height 26
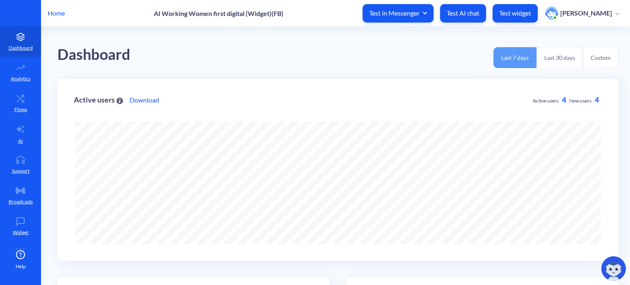
scroll to position [285, 630]
click at [496, 269] on icon at bounding box center [497, 271] width 6 height 6
click at [18, 139] on p "AI" at bounding box center [20, 140] width 5 height 7
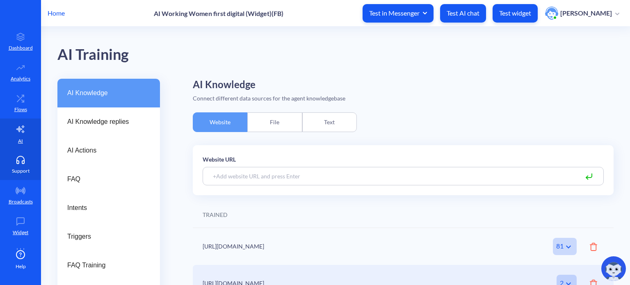
click at [21, 169] on p "Support" at bounding box center [21, 170] width 18 height 7
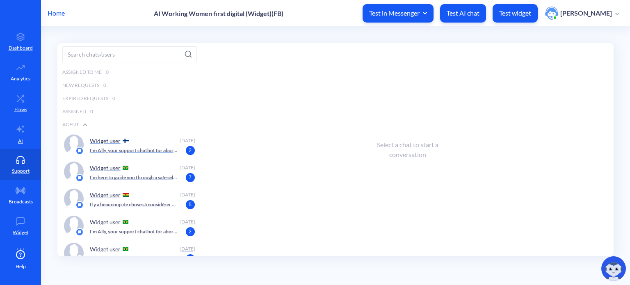
click at [126, 140] on img at bounding box center [126, 141] width 7 height 4
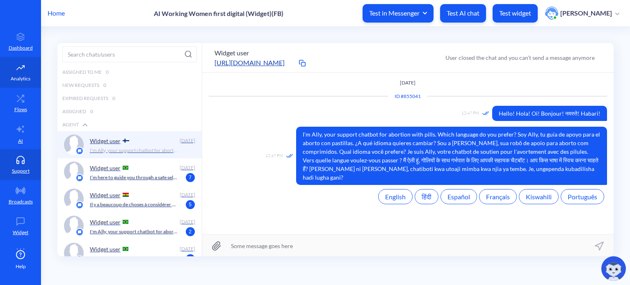
click at [26, 77] on p "Analytics" at bounding box center [21, 78] width 20 height 7
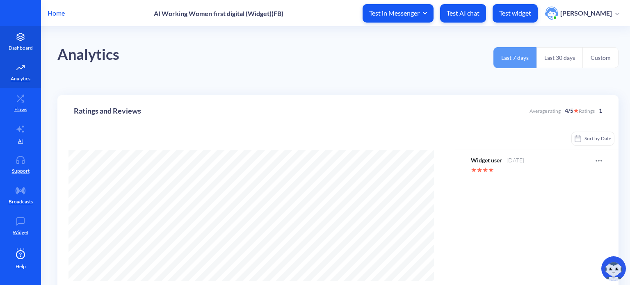
click at [19, 41] on link "Dashboard" at bounding box center [20, 41] width 41 height 31
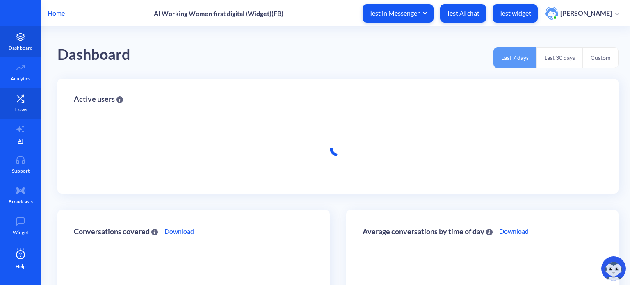
click at [21, 103] on link "Flows" at bounding box center [20, 103] width 41 height 31
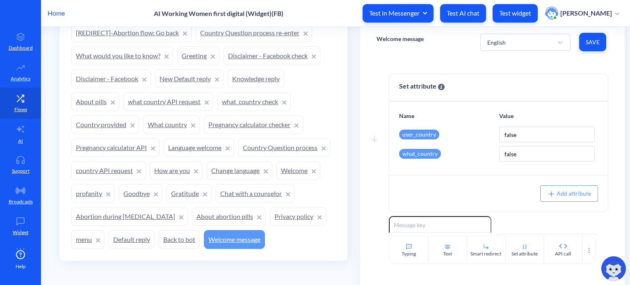
scroll to position [476, 0]
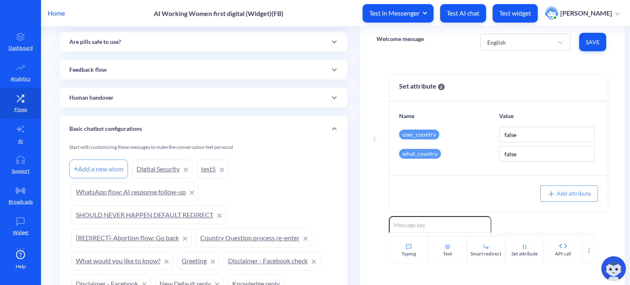
click at [303, 125] on div "Basic chatbot configurations" at bounding box center [203, 129] width 268 height 9
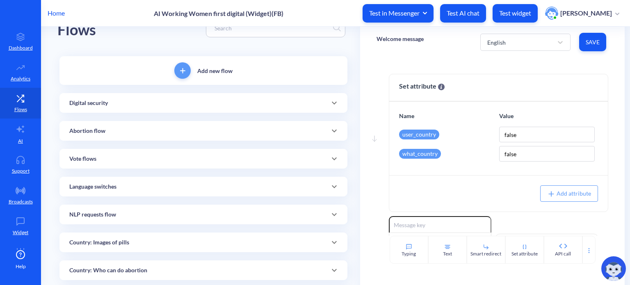
scroll to position [0, 0]
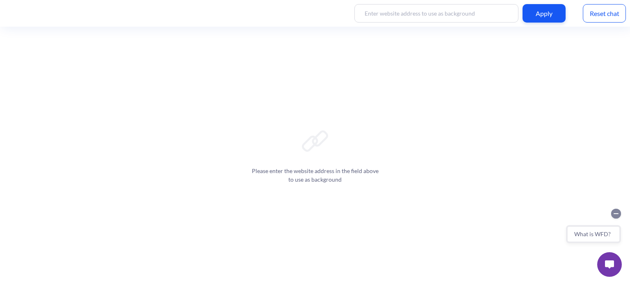
click at [616, 215] on circle "Collapse conversation starters" at bounding box center [616, 214] width 10 height 10
click at [613, 268] on img at bounding box center [609, 265] width 9 height 8
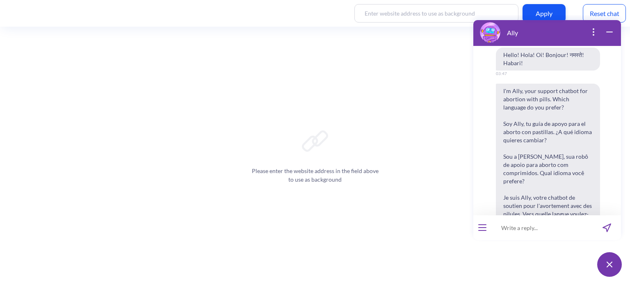
click at [602, 9] on div "Reset chat" at bounding box center [604, 13] width 43 height 18
